Goal: Obtain resource: Download file/media

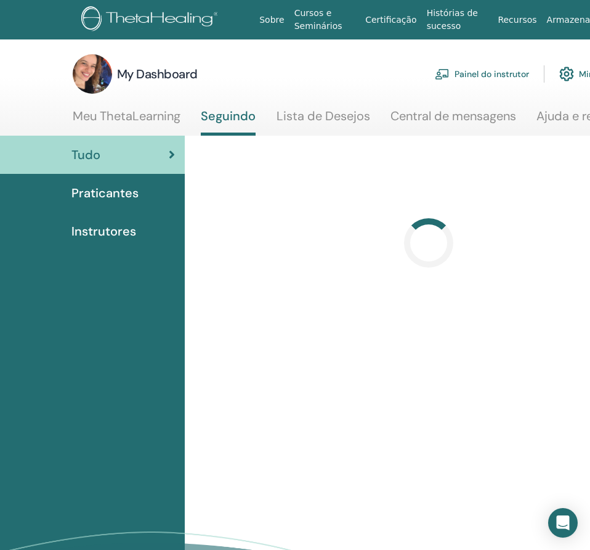
click at [482, 69] on link "Painel do instrutor" at bounding box center [482, 73] width 94 height 27
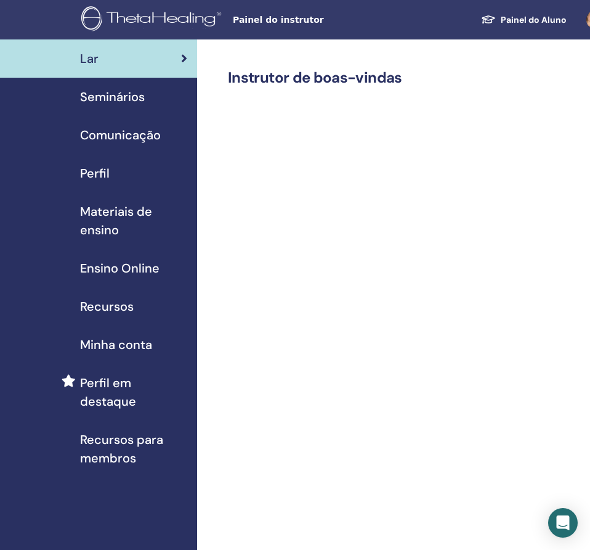
click at [104, 221] on span "Materiais de ensino" at bounding box center [133, 220] width 107 height 37
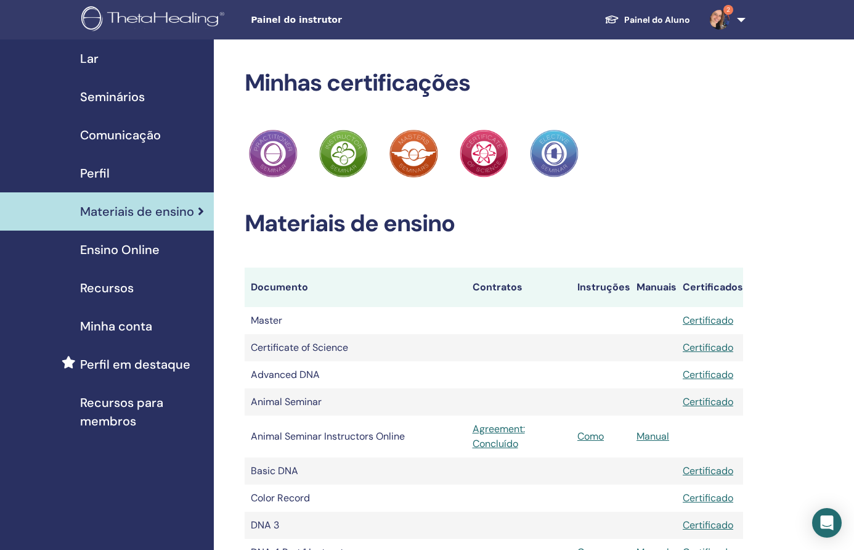
scroll to position [1245, 0]
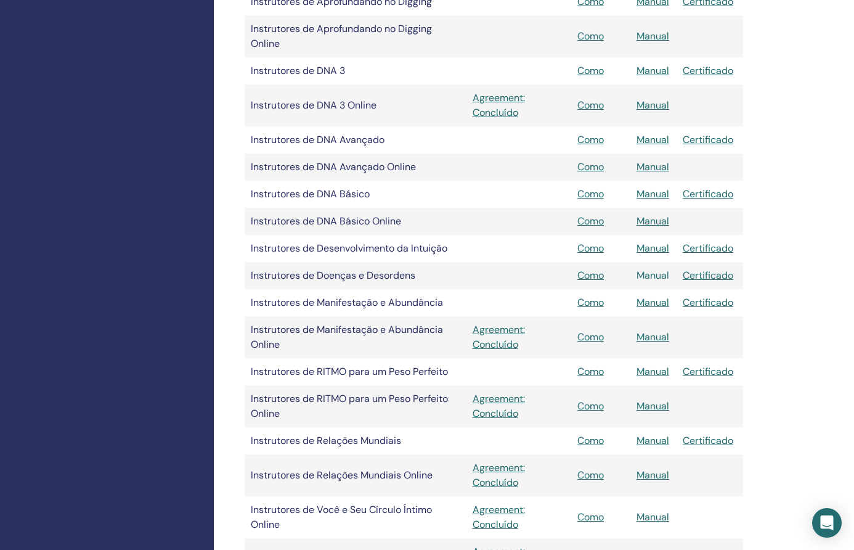
click at [590, 277] on link "Manual" at bounding box center [653, 275] width 33 height 13
